Goal: Find specific page/section: Find specific page/section

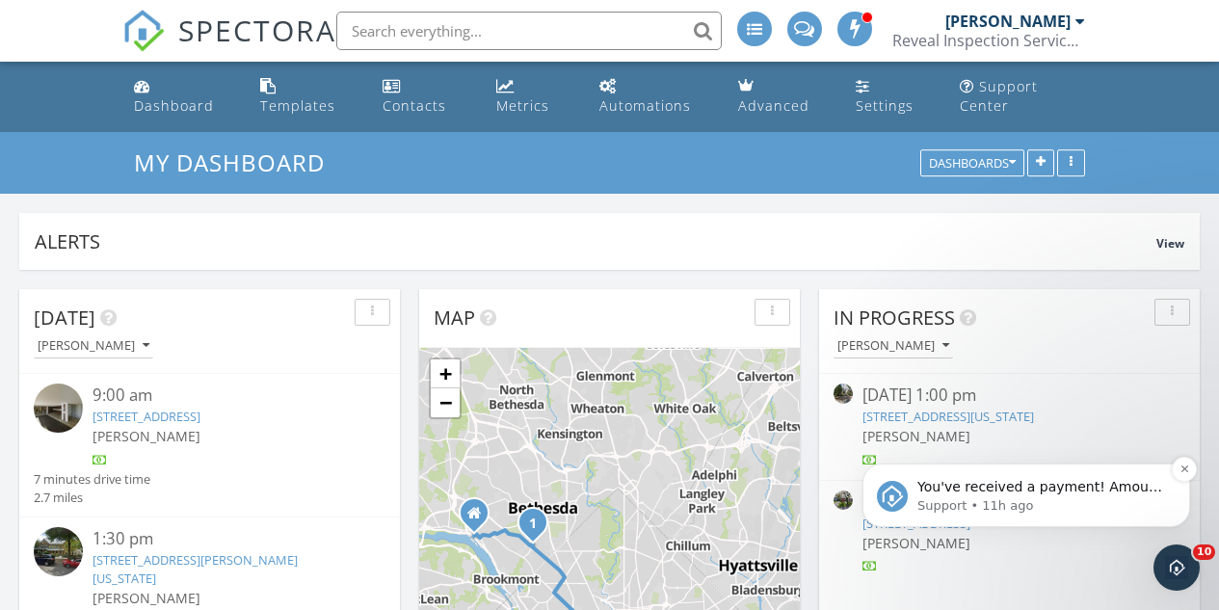
click at [1066, 503] on p "Support • 11h ago" at bounding box center [1042, 505] width 249 height 17
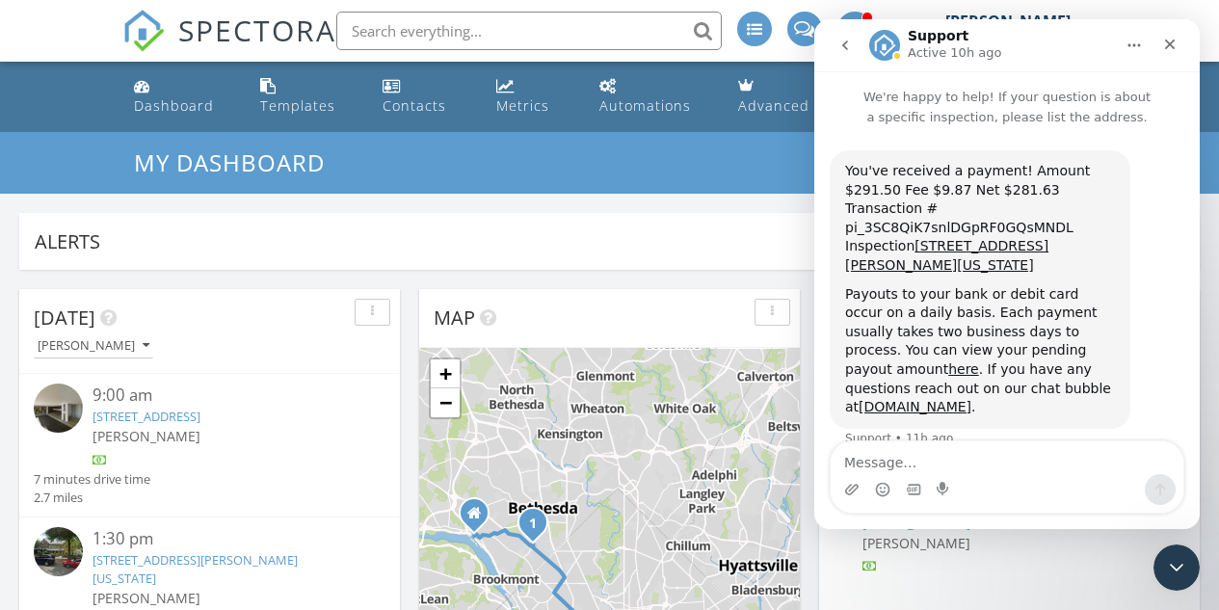
click at [200, 418] on link "5101 River Rd 1504, Bethesda, MD 20816" at bounding box center [147, 416] width 108 height 17
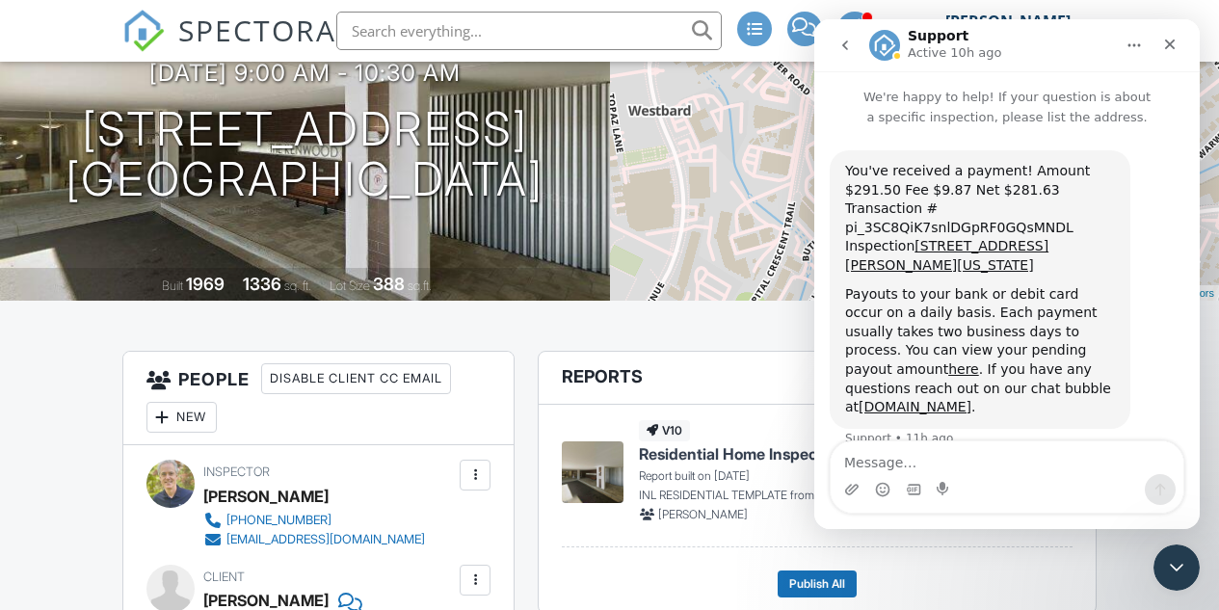
scroll to position [96, 0]
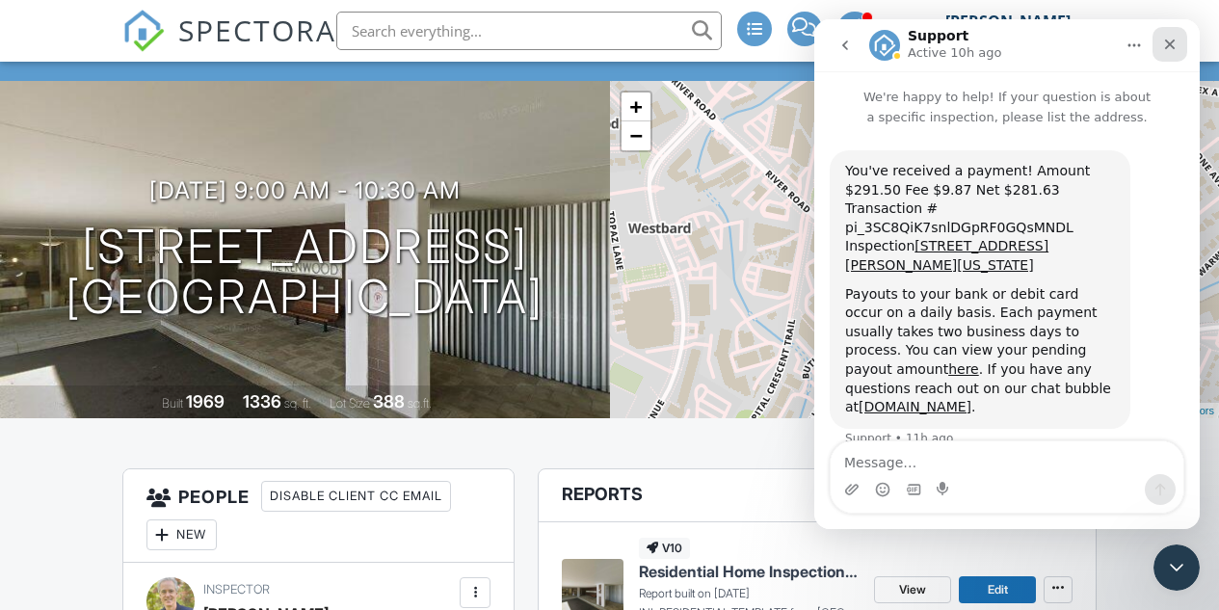
click at [1165, 40] on icon "Close" at bounding box center [1170, 45] width 11 height 11
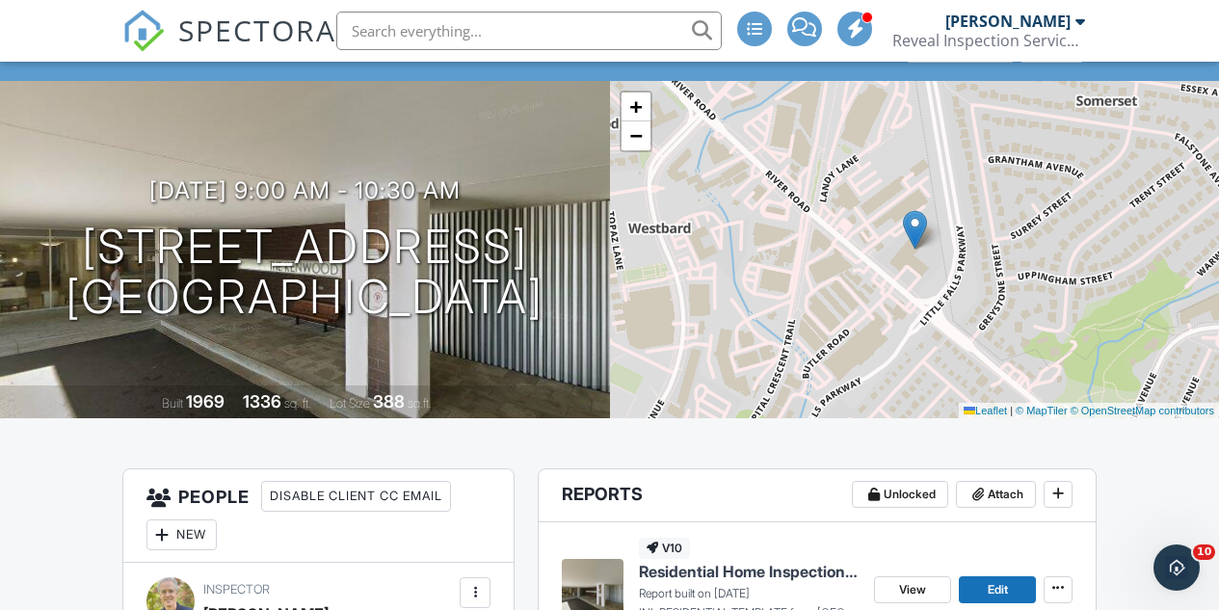
scroll to position [289, 0]
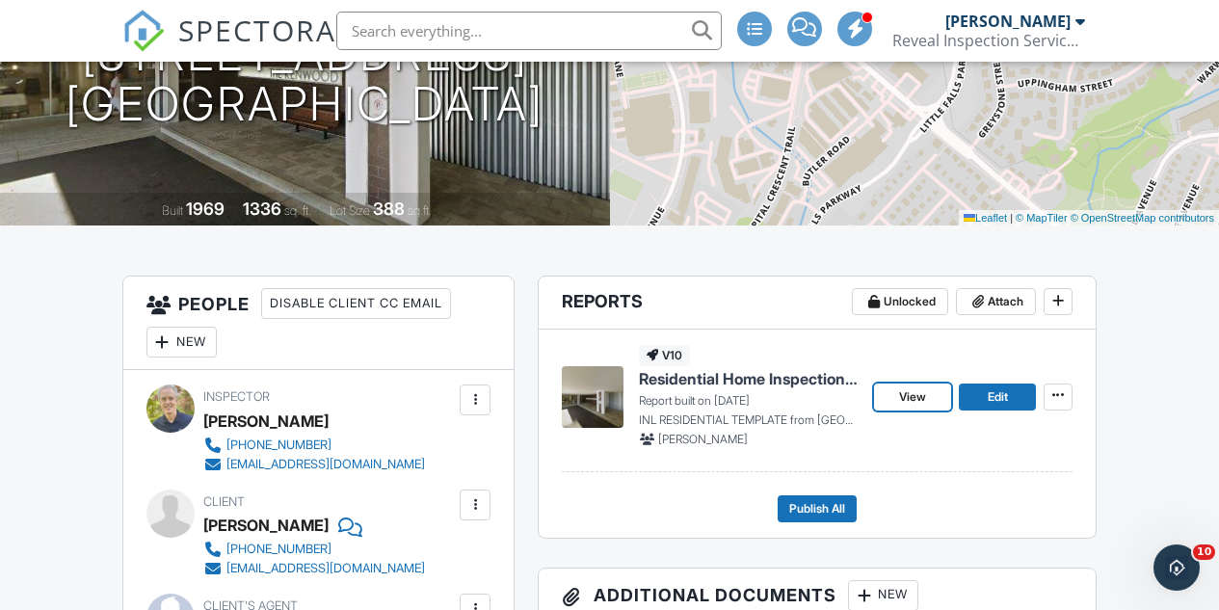
click at [902, 407] on span "View" at bounding box center [912, 396] width 27 height 19
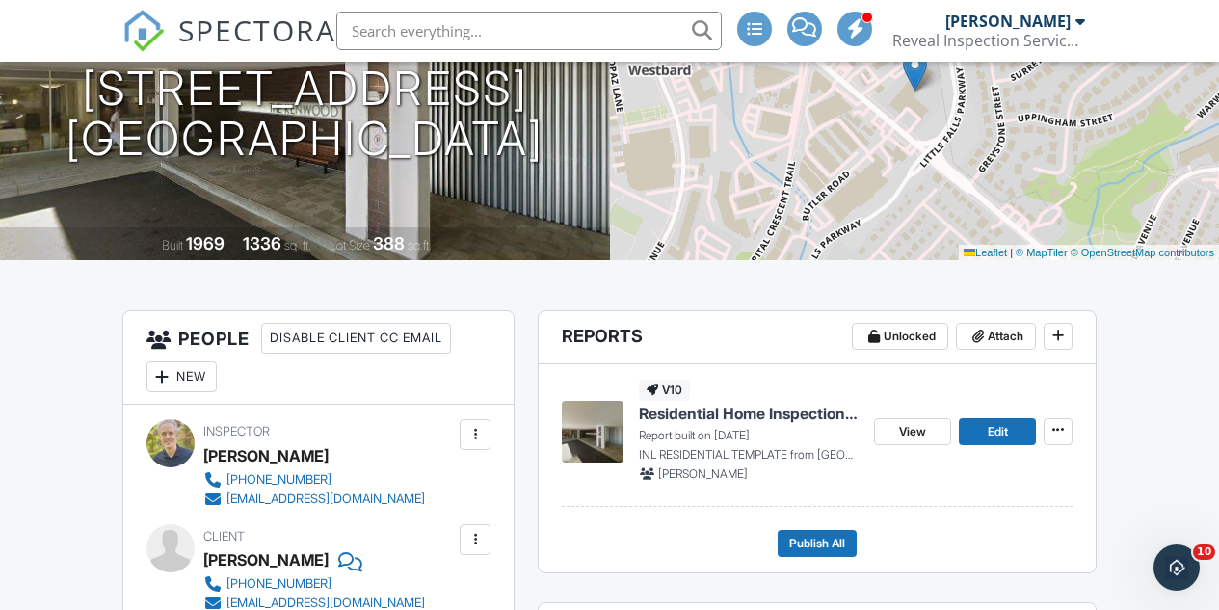
scroll to position [96, 0]
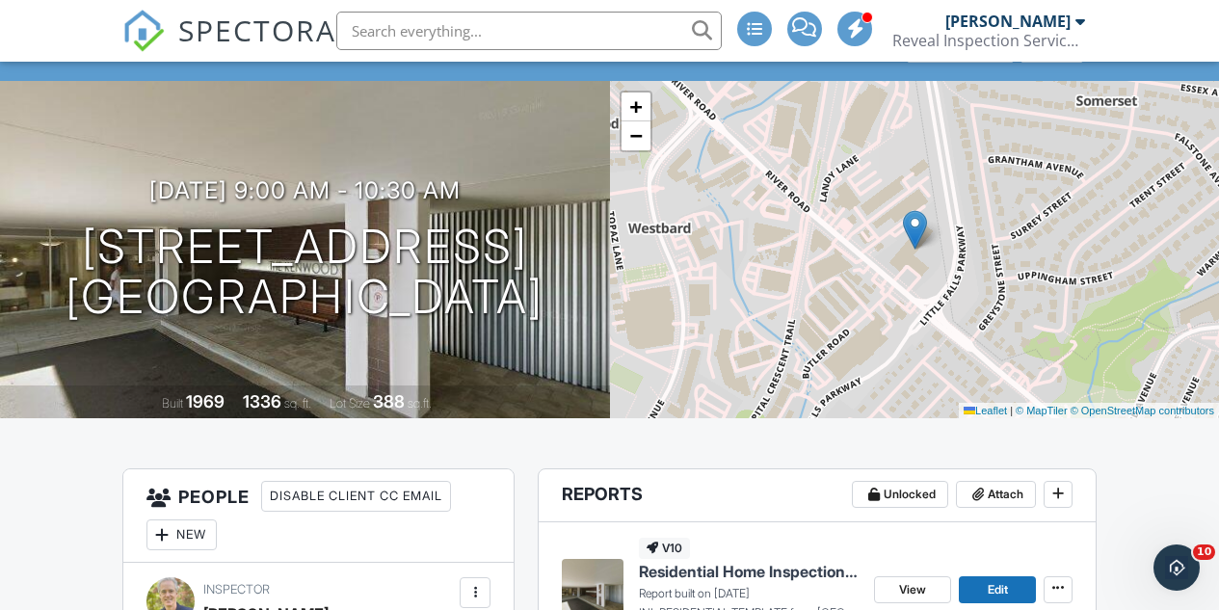
click at [483, 33] on input "text" at bounding box center [529, 31] width 386 height 39
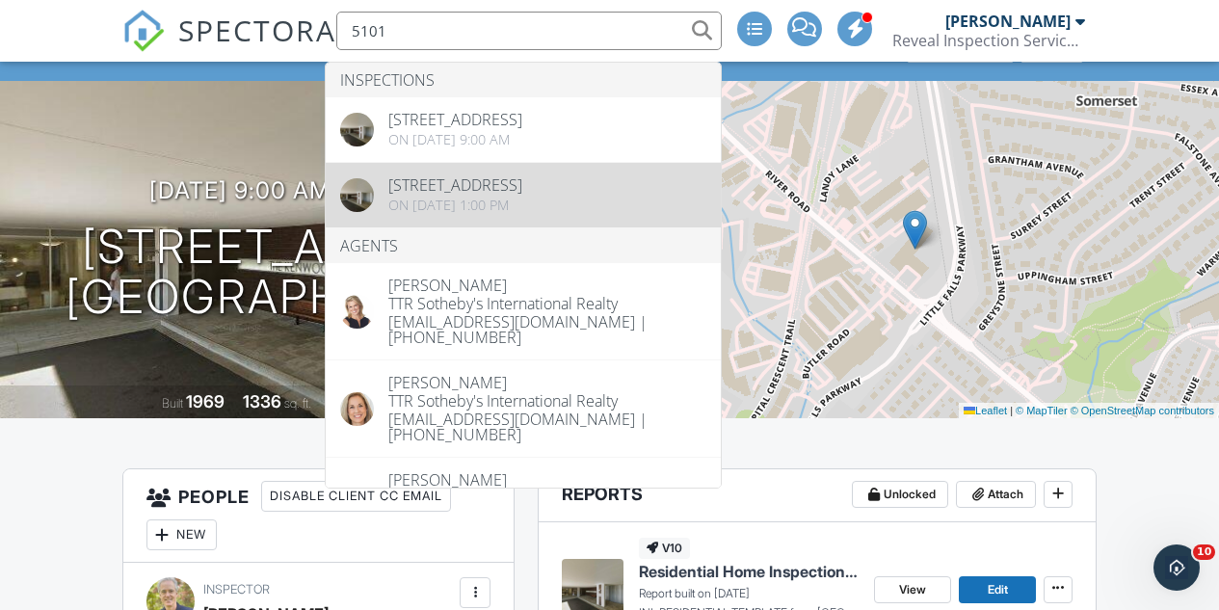
type input "5101"
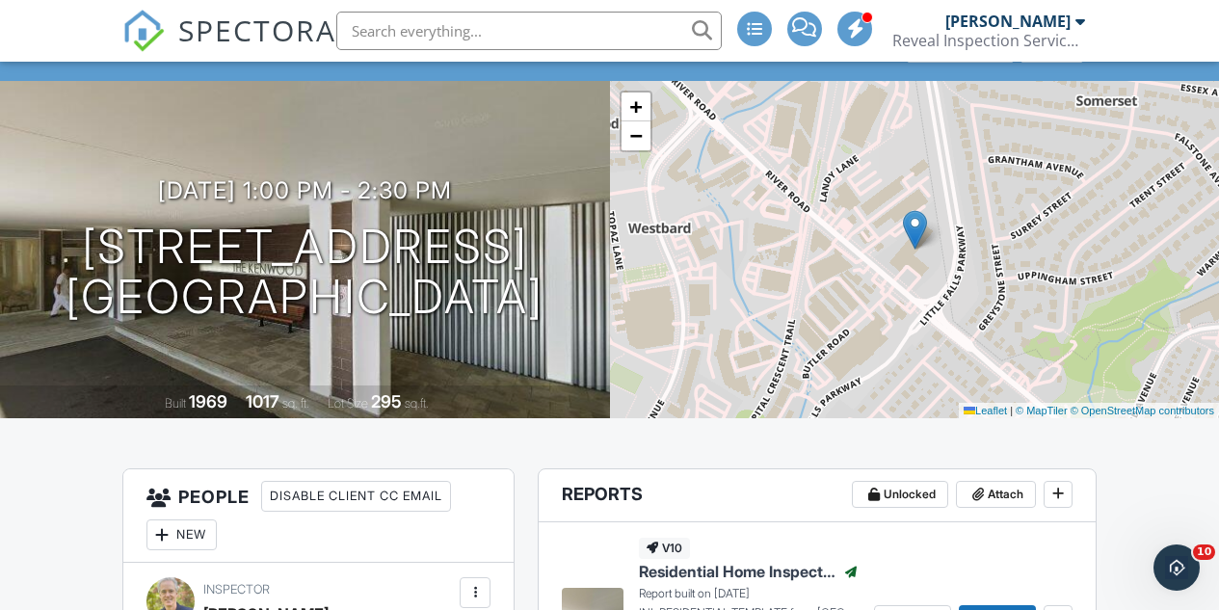
scroll to position [386, 0]
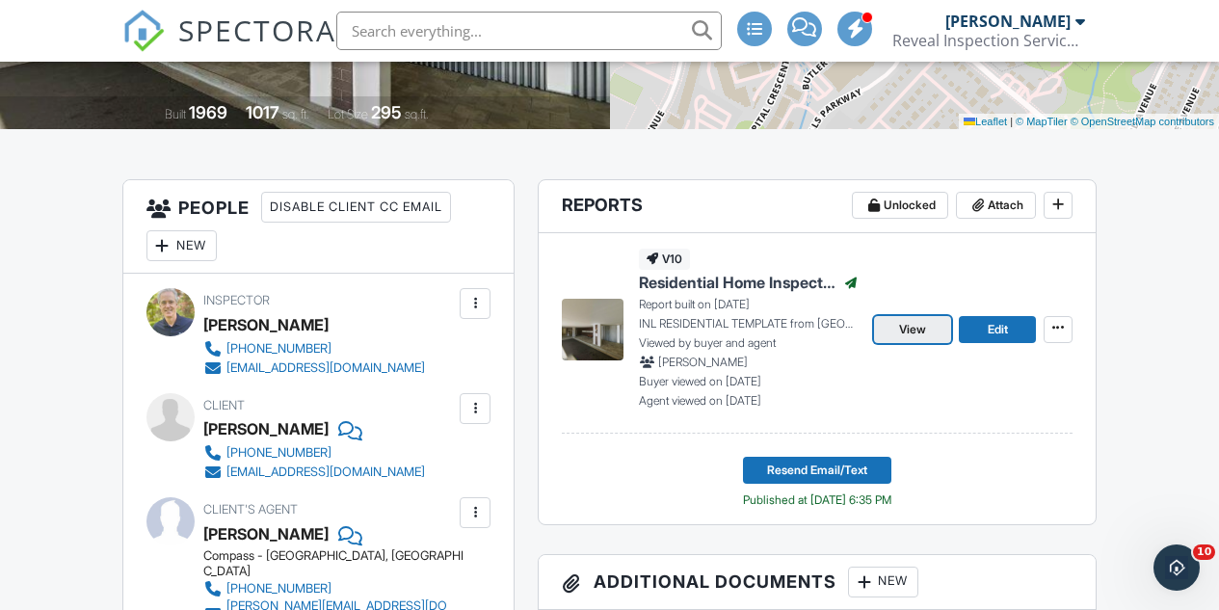
click at [907, 339] on span "View" at bounding box center [912, 329] width 27 height 19
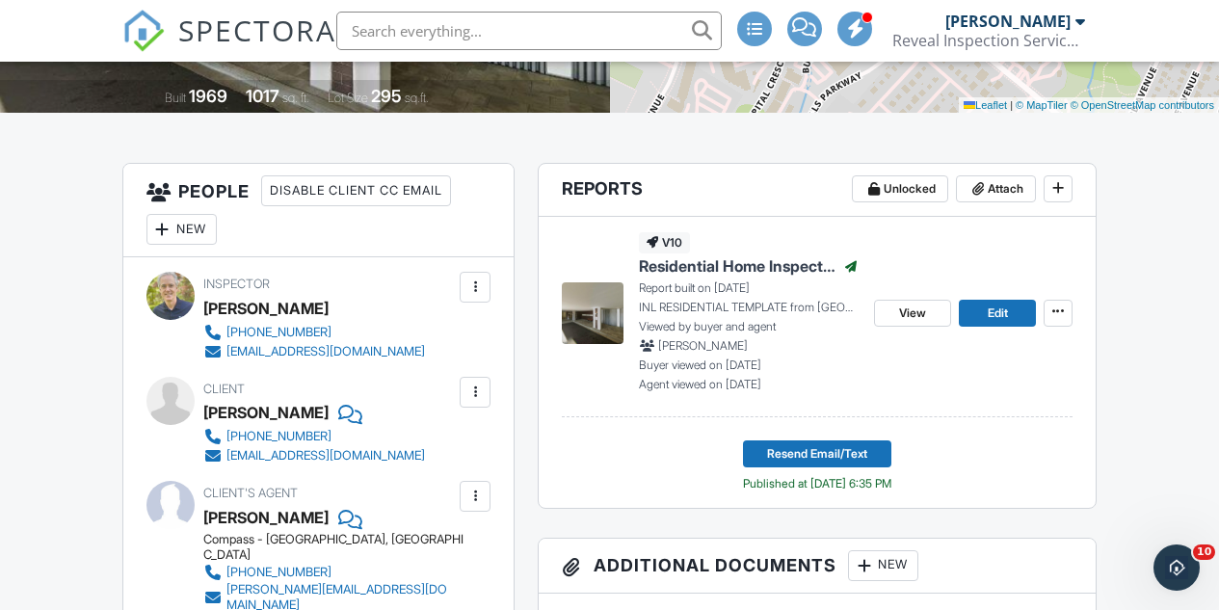
scroll to position [16, 0]
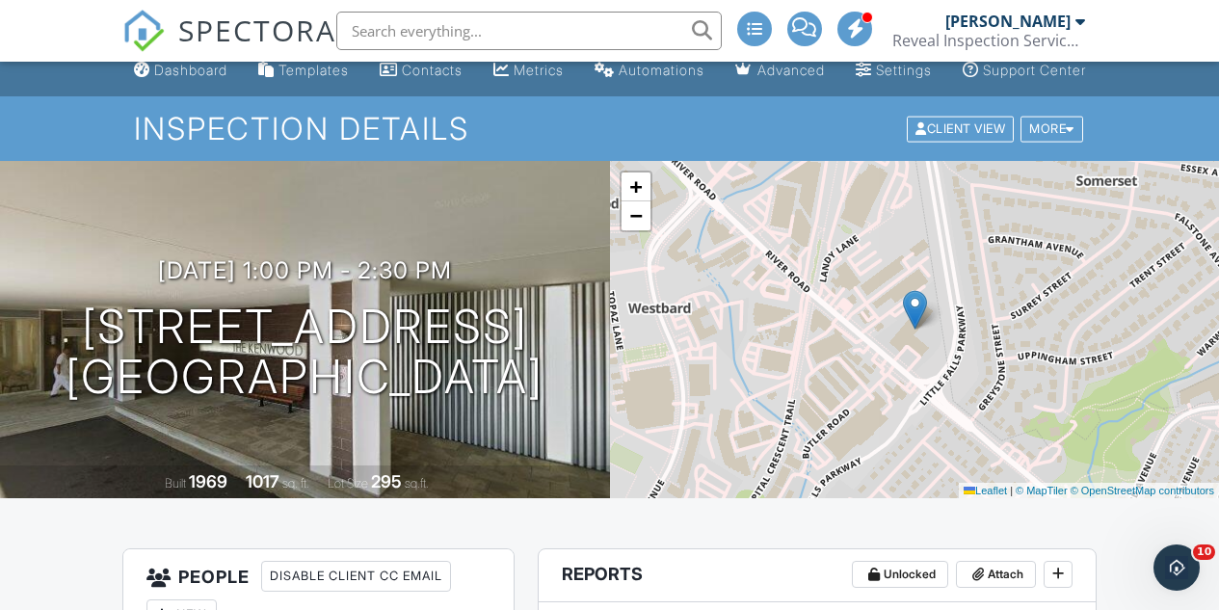
click at [230, 45] on span "SPECTORA" at bounding box center [257, 30] width 158 height 40
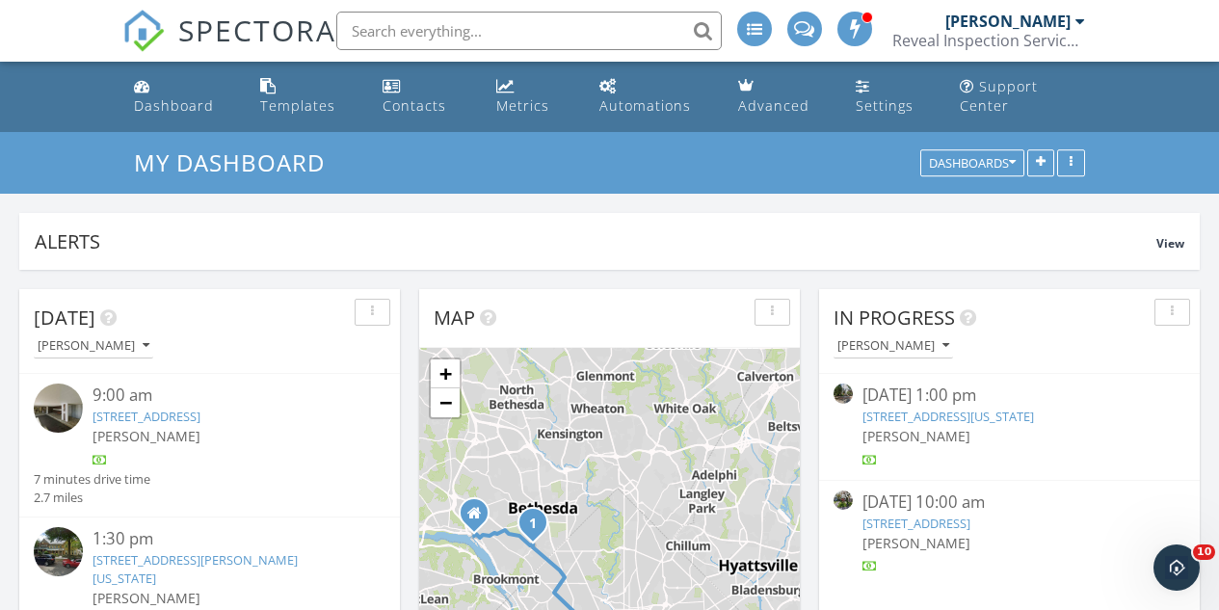
click at [247, 405] on div "9:00 am" at bounding box center [225, 396] width 264 height 24
